Goal: Task Accomplishment & Management: Complete application form

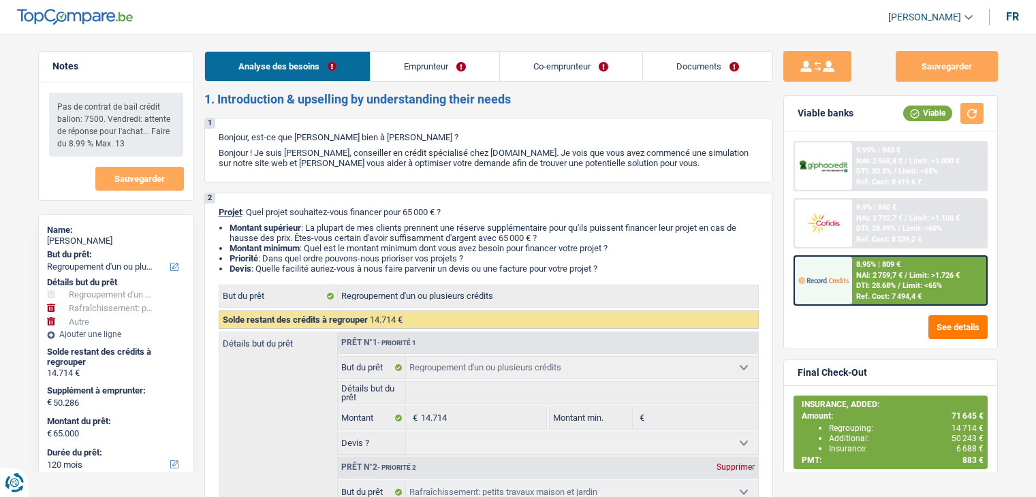
select select "refinancing"
select select "houseOrGarden"
select select "other"
select select "120"
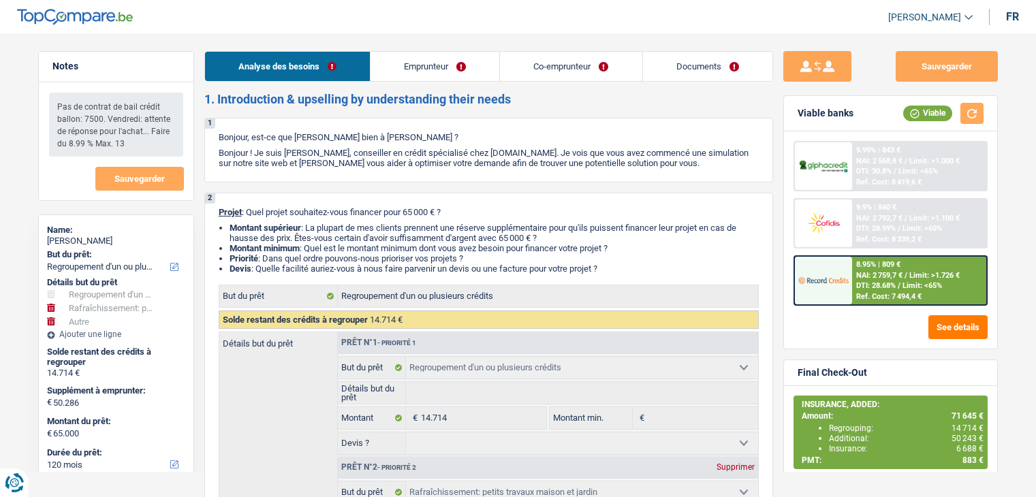
select select "refinancing"
select select "houseOrGarden"
select select "yes"
select select "other"
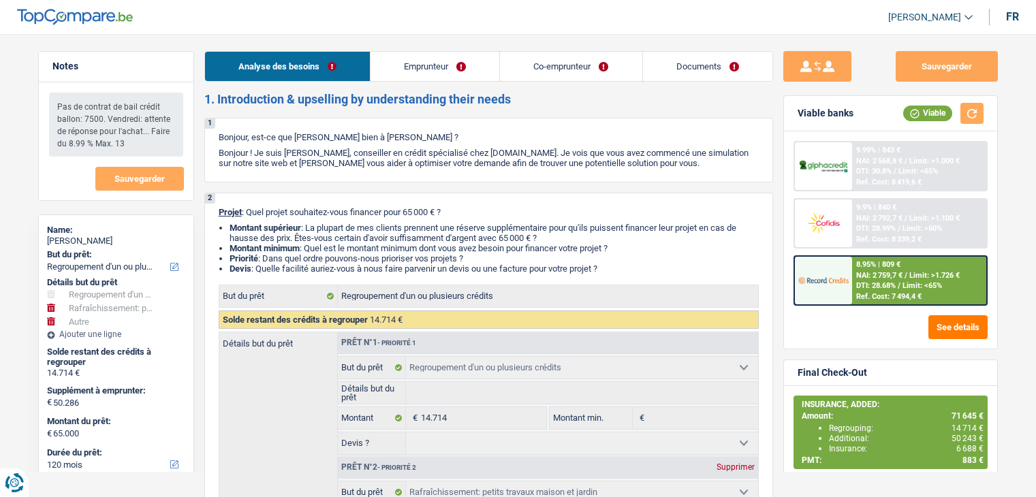
select select "120"
select select "mutuality"
select select "publicEmployee"
select select "mutualityIndemnity"
select select "familyAllowances"
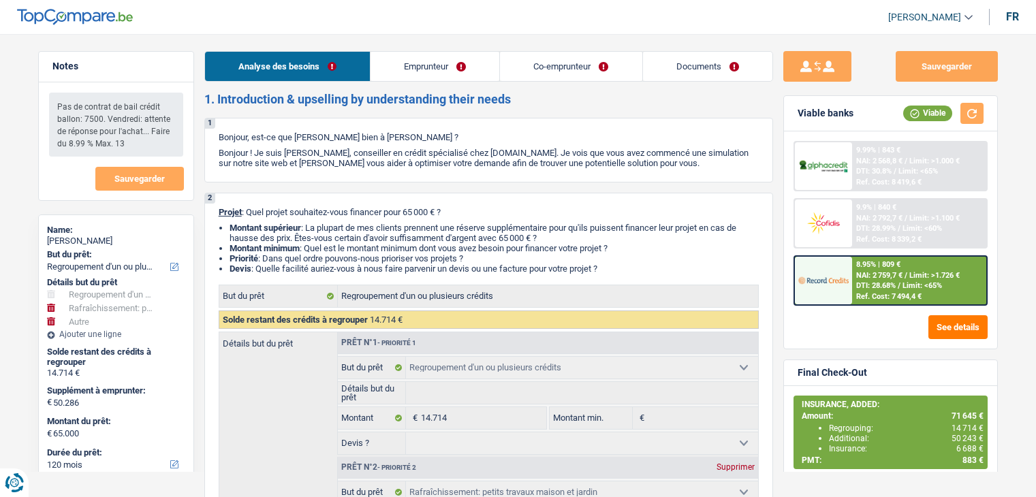
select select "netSalary"
select select "mealVouchers"
select select "familyAllowances"
select select "ownerWithoutMortgage"
select select "personalLoan"
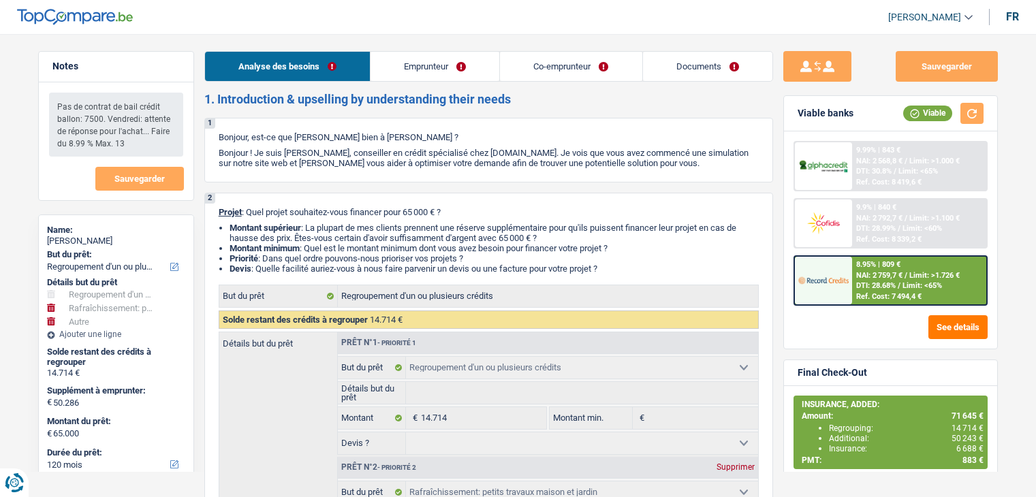
select select "loanRepayment"
select select "42"
select select "refinancing"
select select "houseOrGarden"
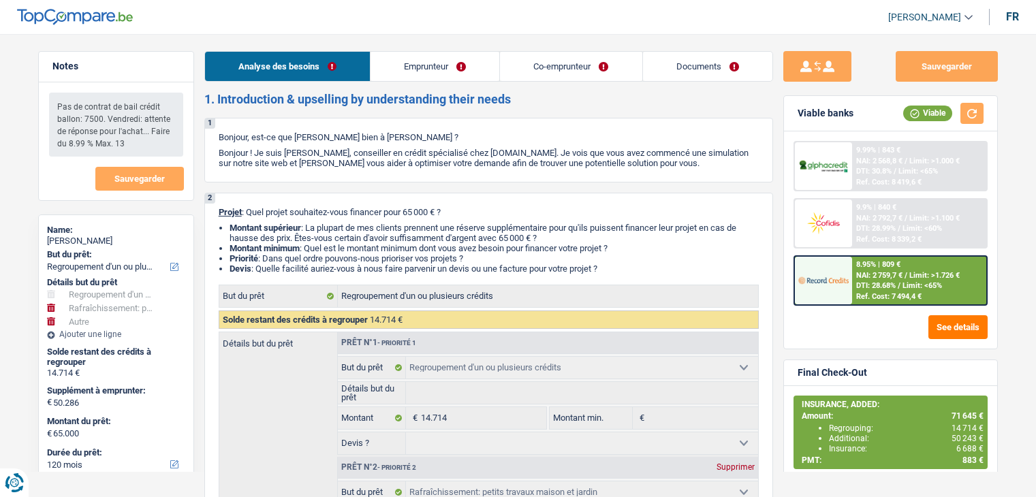
select select "yes"
select select "other"
select select "120"
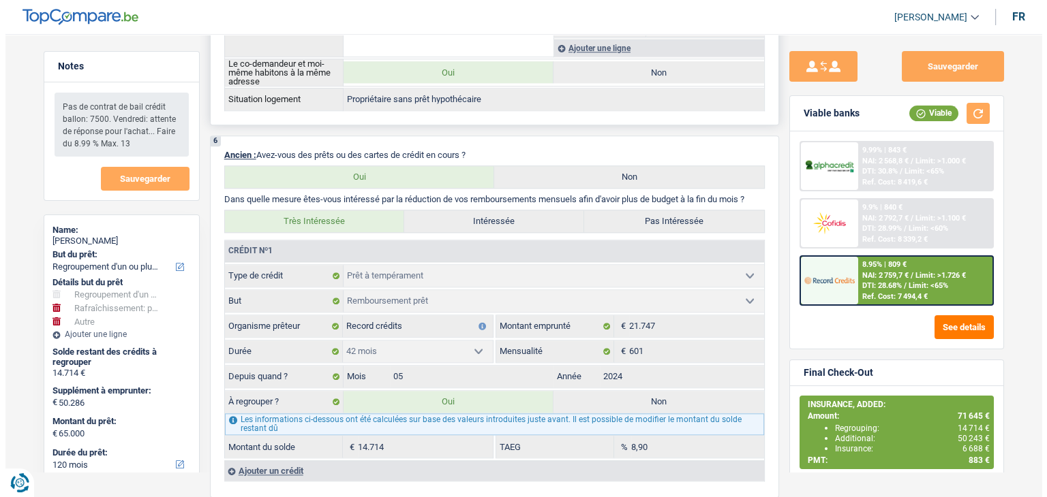
scroll to position [1363, 0]
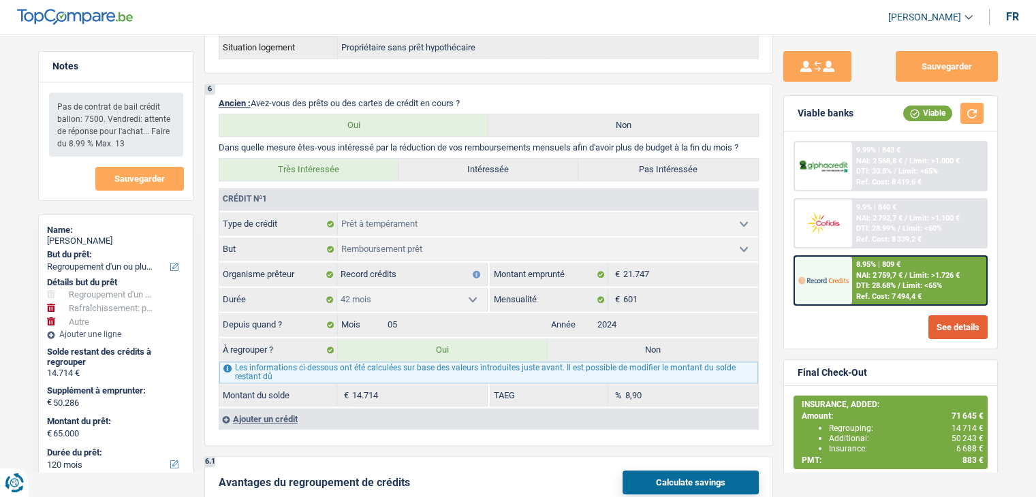
click at [960, 328] on button "See details" at bounding box center [958, 327] width 59 height 24
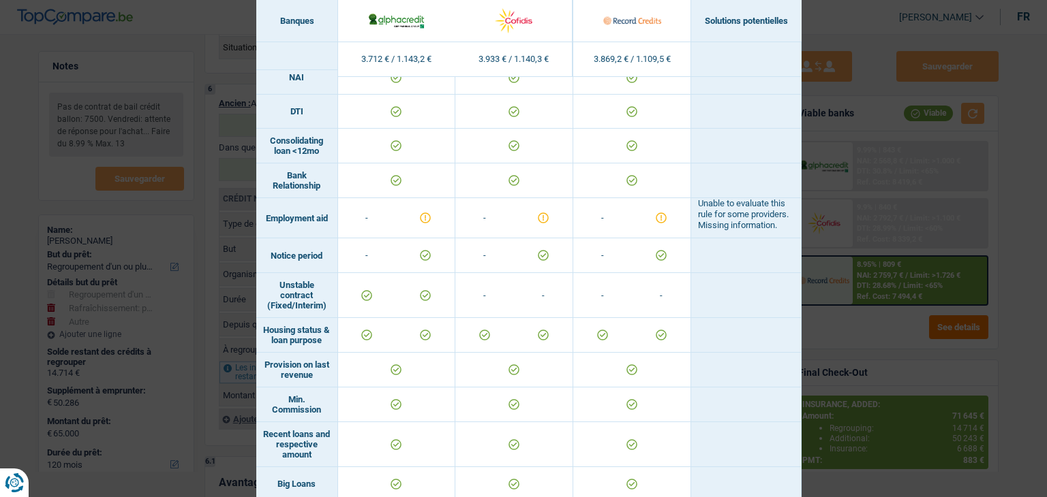
scroll to position [681, 0]
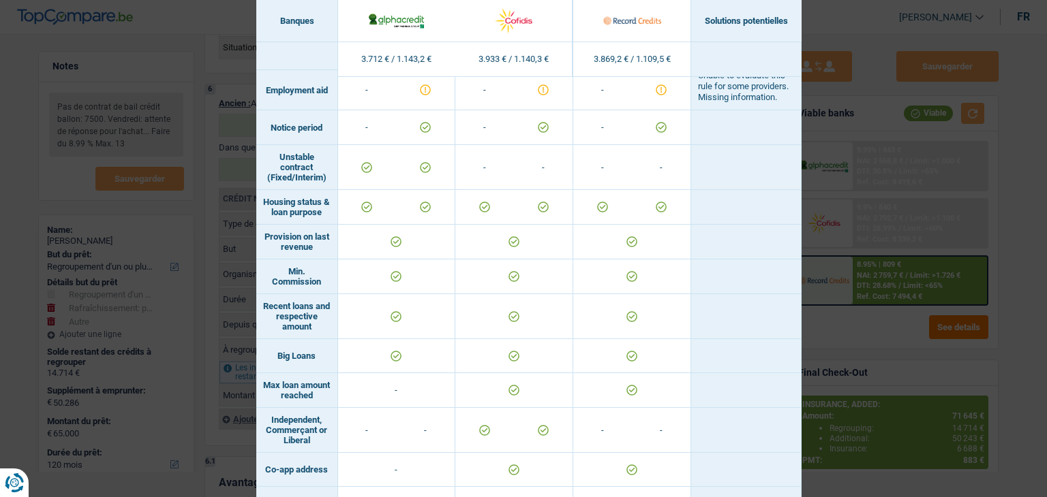
click at [858, 288] on div "Banks conditions × Banques Solutions potentielles Revenus / Charges 3.712 € / 1…" at bounding box center [523, 248] width 1047 height 497
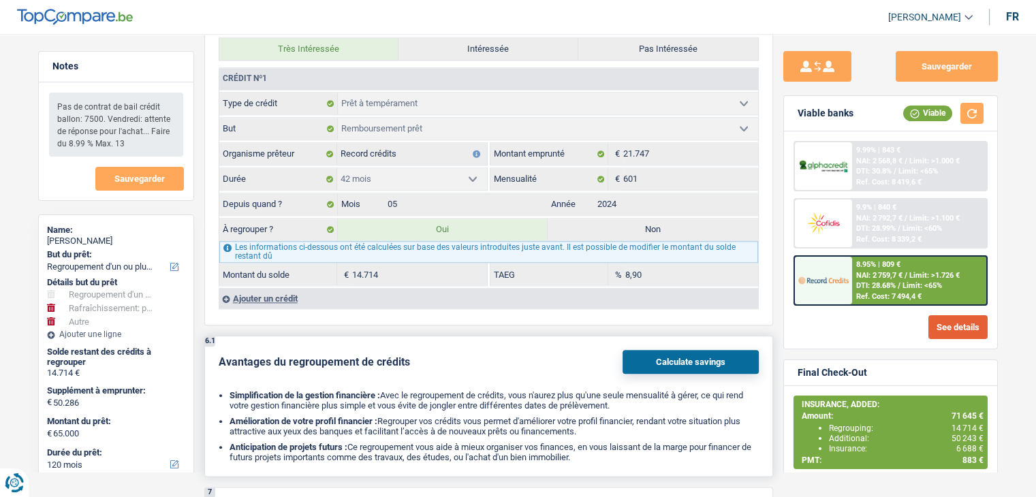
scroll to position [1567, 0]
